Goal: Task Accomplishment & Management: Use online tool/utility

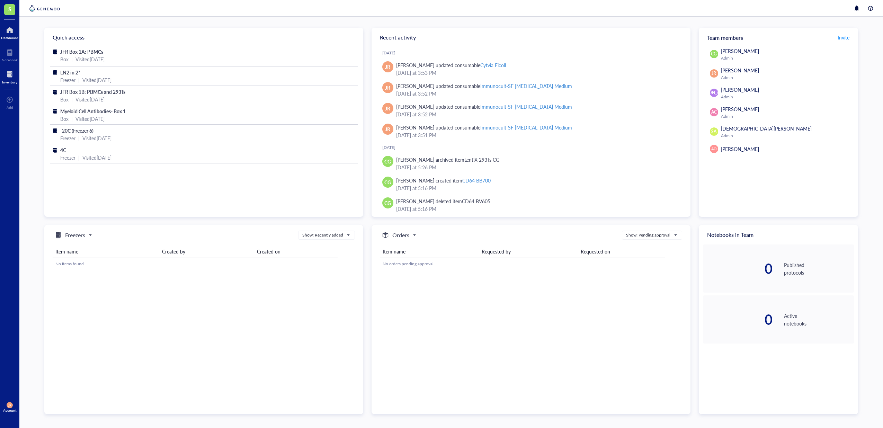
click at [9, 79] on div at bounding box center [9, 74] width 15 height 11
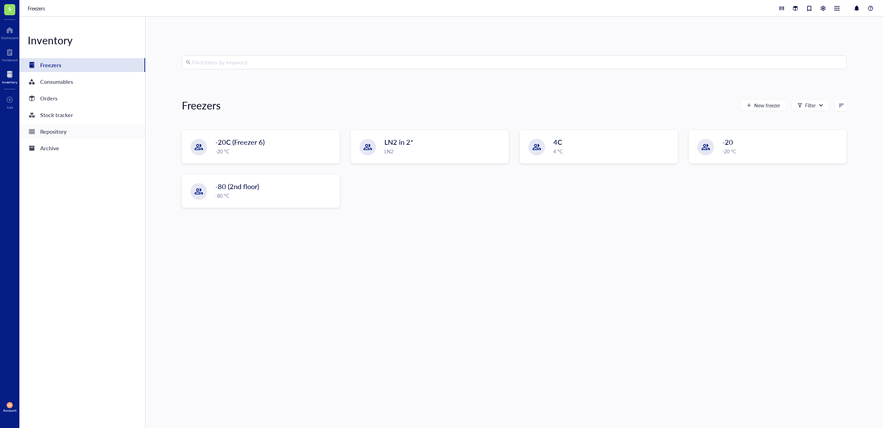
click at [59, 133] on div "Repository" at bounding box center [53, 132] width 26 height 10
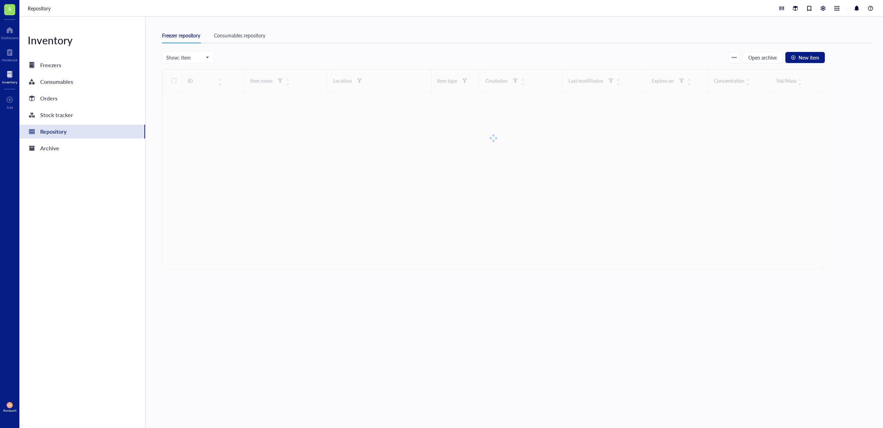
click at [248, 34] on div "Consumables repository" at bounding box center [239, 36] width 51 height 8
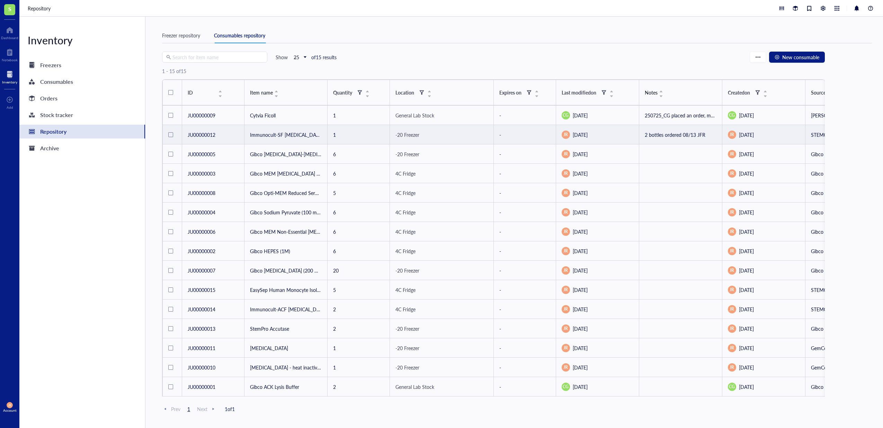
click at [340, 134] on td "1" at bounding box center [359, 134] width 62 height 19
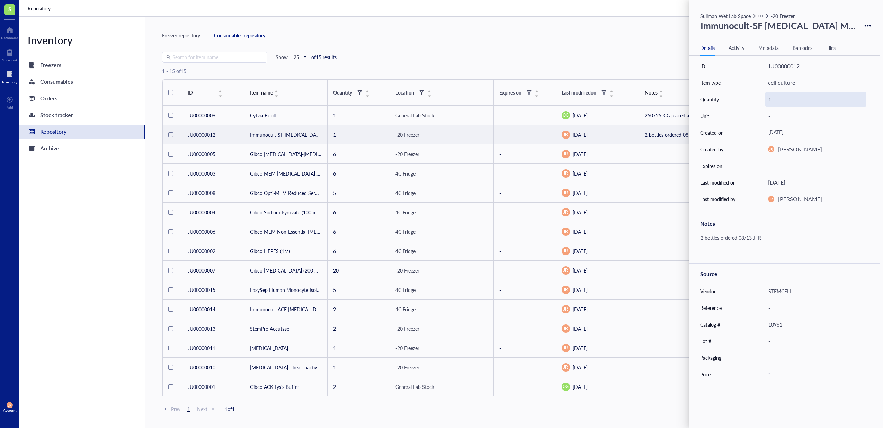
click at [770, 100] on div "1" at bounding box center [815, 99] width 101 height 15
type input "3"
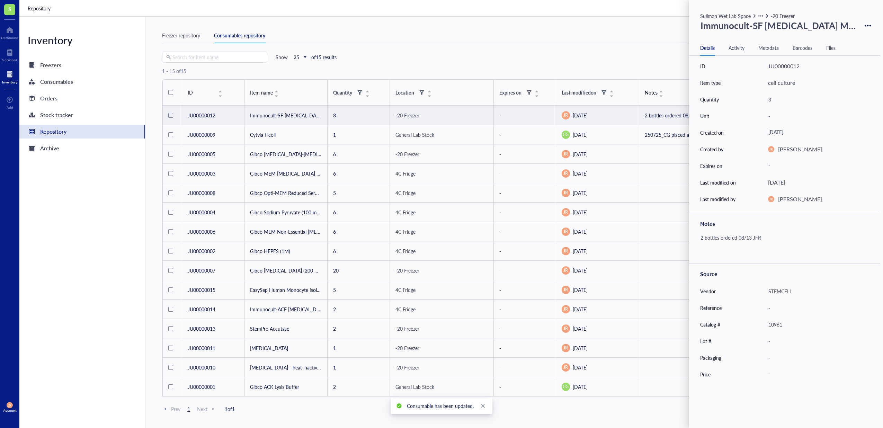
click at [576, 25] on div "Freezer repository Consumables repository Search for item name Show 25 of 15 re…" at bounding box center [514, 222] width 738 height 411
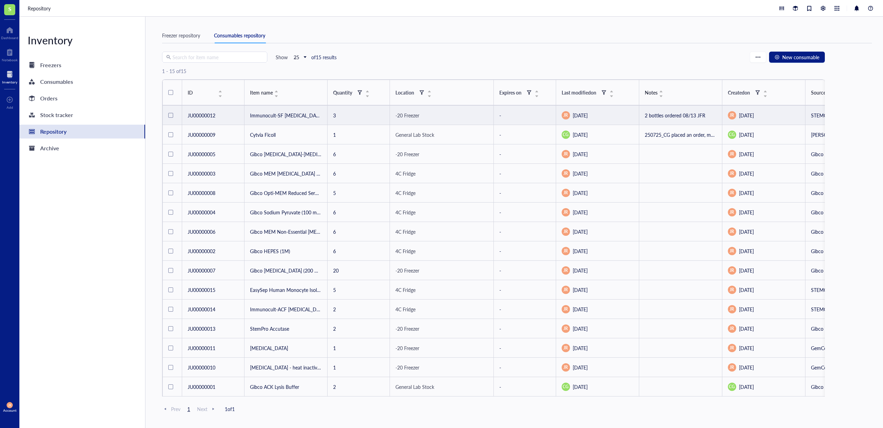
click at [707, 118] on td "2 bottles ordered 08/13 JFR" at bounding box center [680, 115] width 83 height 19
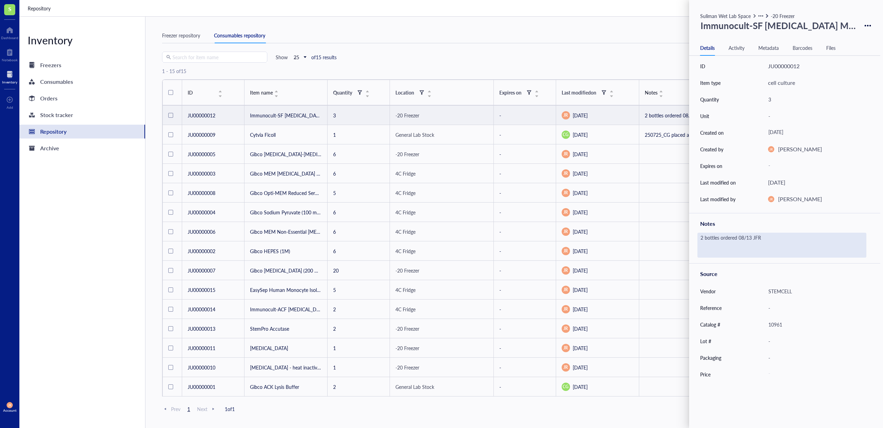
click at [755, 236] on div "2 bottles ordered 08/13 JFR" at bounding box center [782, 245] width 169 height 25
type textarea "2"
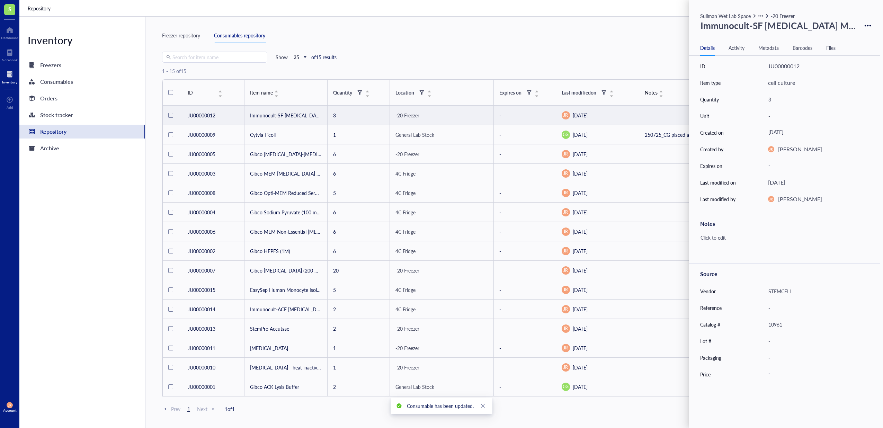
click at [521, 32] on div "Freezer repository Consumables repository" at bounding box center [517, 36] width 710 height 16
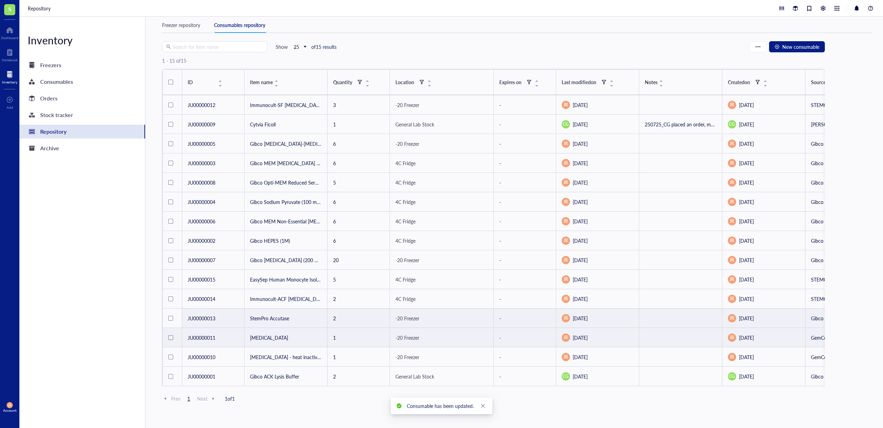
scroll to position [24, 0]
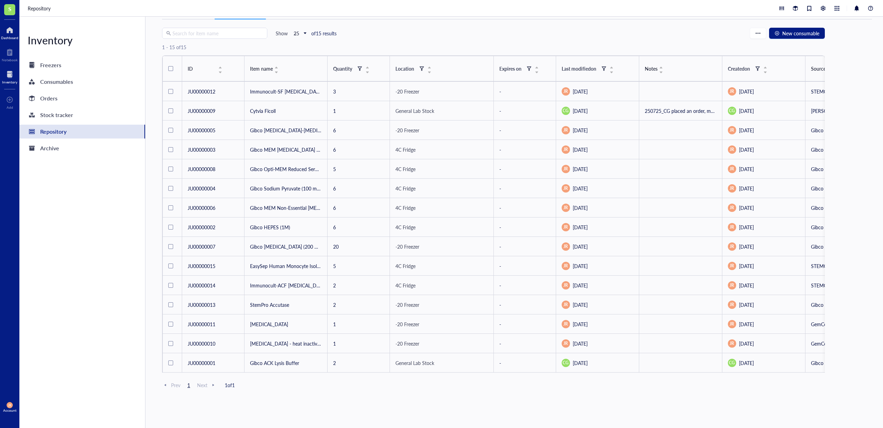
click at [11, 33] on div at bounding box center [9, 30] width 17 height 11
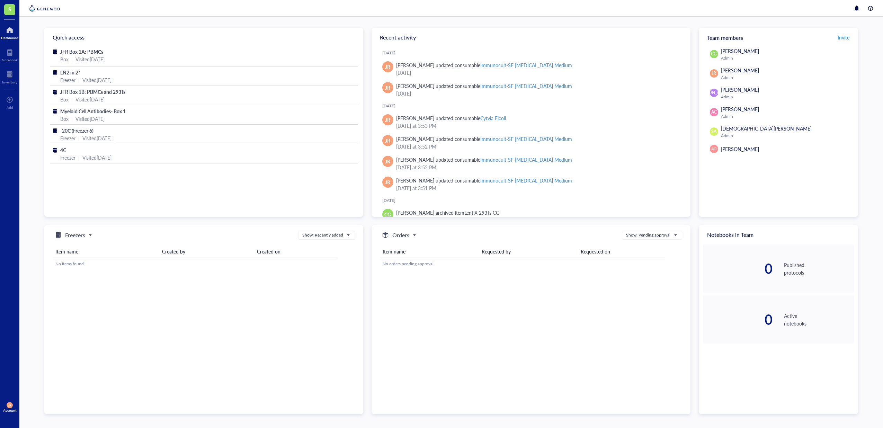
click at [12, 27] on div at bounding box center [9, 30] width 17 height 11
